Goal: Information Seeking & Learning: Learn about a topic

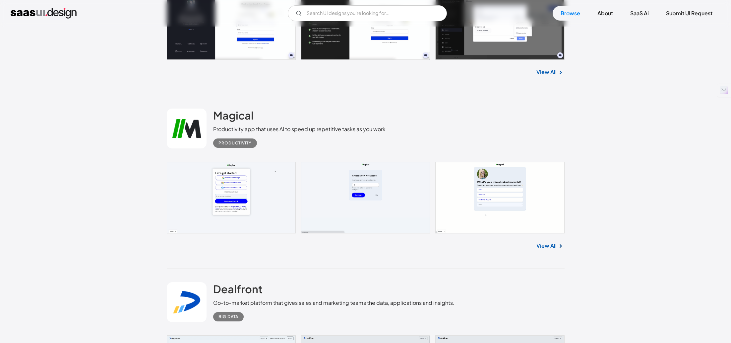
scroll to position [5706, 0]
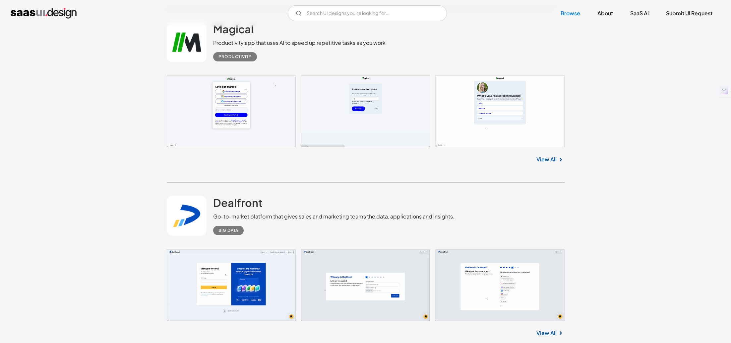
click at [347, 5] on div "V7 Labs Gen AI Application Design Best-in-class data labeling tool. GenAI Close…" at bounding box center [365, 13] width 731 height 27
click at [342, 14] on input "Email Form" at bounding box center [367, 13] width 159 height 16
click at [343, 16] on input "real estate" at bounding box center [367, 13] width 159 height 16
drag, startPoint x: 332, startPoint y: 13, endPoint x: 276, endPoint y: 10, distance: 55.5
click at [276, 10] on div "real estate Not found ! Thank you! Your submission has been received! Oops! Som…" at bounding box center [366, 13] width 710 height 16
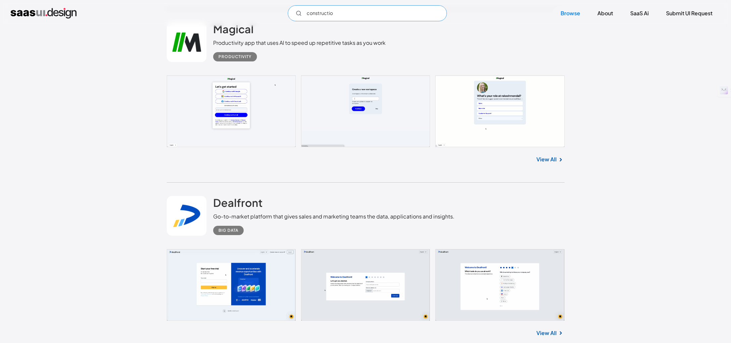
type input "construction"
type input "Magical"
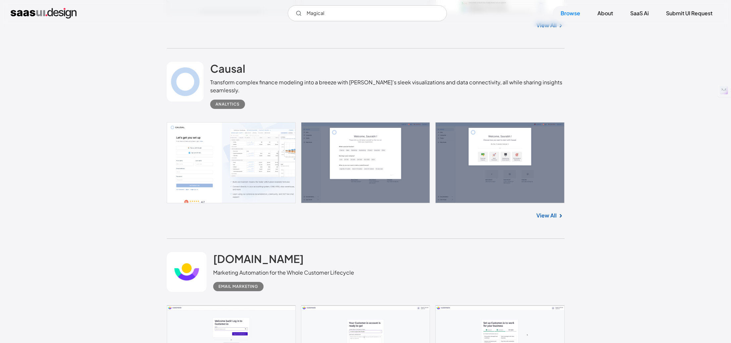
scroll to position [16144, 0]
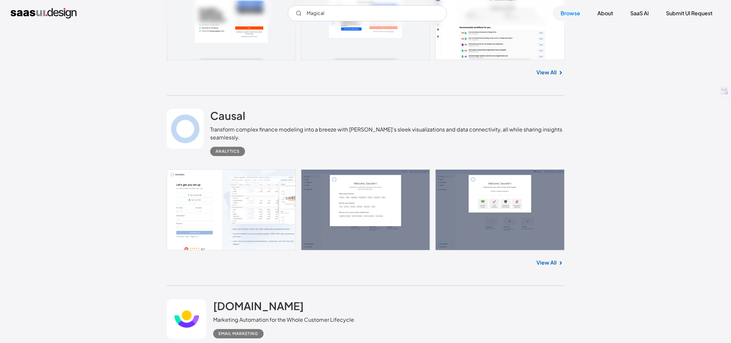
click at [224, 209] on link at bounding box center [366, 209] width 398 height 81
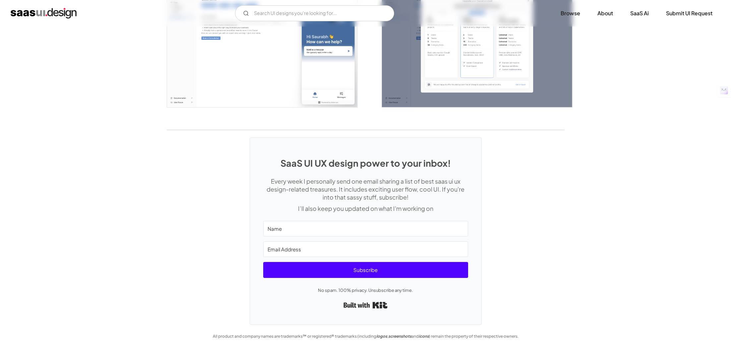
scroll to position [1489, 0]
